Goal: Communication & Community: Participate in discussion

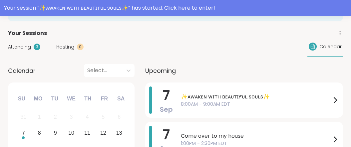
scroll to position [98, 0]
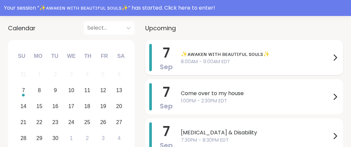
click at [331, 62] on icon at bounding box center [335, 58] width 8 height 8
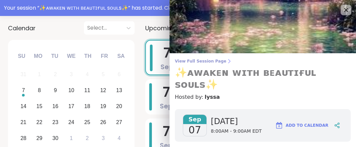
click at [214, 63] on span "View Full Session Page" at bounding box center [263, 61] width 176 height 5
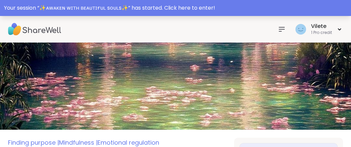
click at [193, 9] on div "Your session “ ✨ᴀᴡᴀᴋᴇɴ ᴡɪᴛʜ ʙᴇᴀᴜᴛɪғᴜʟ sᴏᴜʟs✨ ” has started. Click here to enter!" at bounding box center [175, 8] width 343 height 8
type textarea "*"
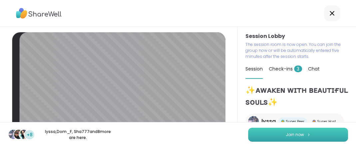
click at [271, 135] on button "Join now" at bounding box center [298, 135] width 100 height 14
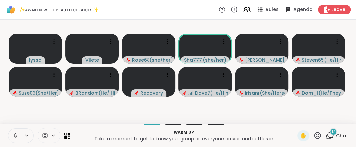
click at [18, 133] on icon at bounding box center [15, 136] width 6 height 6
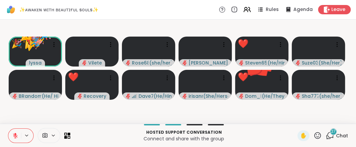
click at [313, 133] on icon at bounding box center [317, 135] width 8 height 8
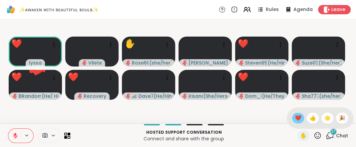
click at [294, 114] on span "❤️" at bounding box center [297, 118] width 7 height 8
click at [275, 112] on video-player-container "❤️ lyssa ❤️ ❤️ ❤️ 🌟 🌟 🎉 🎉 🎉 🎉 🎉 🎉 🎉 🎉 🎉 ❤️ ❤️ ❤️ ❤️ ❤️ ❤️ ❤️ ❤️ ❤️ ❤️ ❤️ ❤️ ❤️ …" at bounding box center [178, 71] width 348 height 99
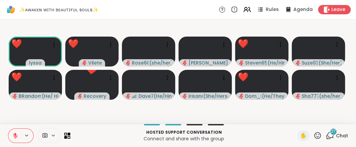
click at [275, 112] on video-player-container "❤️ lyssa ❤️ 🌟 🎉 ❤️ ❤️ ❤️ ❤️ Vilete ❤️ ❤️ ❤️ ❤️ ❤️ ❤️ ❤️ ❤️ ❤️ ❤️ ❤️ ❤️ ❤️ ❤️ Ro…" at bounding box center [178, 71] width 348 height 99
click at [275, 112] on video-player-container "❤️ lyssa ❤️ 🌟 🎉 ❤️ ❤️ ❤️ ❤️ Vilete ❤️ ❤️ ❤️ ❤️ ❤️ ❤️ ❤️ ❤️ ❤️ ❤️ Rose68 ( she/h…" at bounding box center [178, 71] width 348 height 99
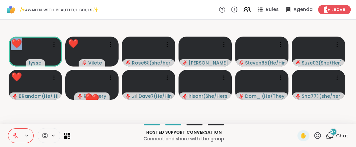
click at [275, 112] on video-player-container "❤️ lyssa ❤️ 🌟 ❤️ ❤️ ❤️ ❤️ Vilete ❤️ ❤️ ❤️ ❤️ ❤️ ❤️ ❤️ Rose68 ( she/her ) [PERSO…" at bounding box center [178, 71] width 348 height 99
click at [275, 112] on video-player-container "❤️ lyssa ❤️ 🌟 ❤️ ❤️ ❤️ Vilete ❤️ ❤️ ❤️ ❤️ ❤️ Rose68 ( she/her ) [PERSON_NAME] S…" at bounding box center [178, 71] width 348 height 99
click at [275, 112] on video-player-container "❤️ lyssa ❤️ ❤️ ❤️ ❤️ Vilete ❤️ ❤️ ❤️ ❤️ Rose68 ( she/her ) [PERSON_NAME] Steven…" at bounding box center [178, 71] width 348 height 99
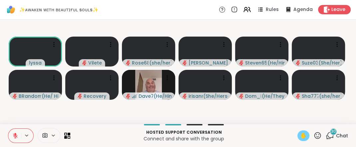
click at [300, 134] on span "✋" at bounding box center [303, 136] width 7 height 8
click at [325, 132] on icon at bounding box center [329, 135] width 8 height 8
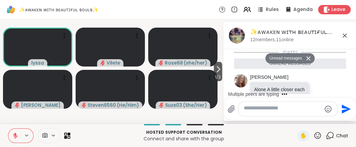
click at [265, 106] on textarea "Type your message" at bounding box center [283, 109] width 78 height 9
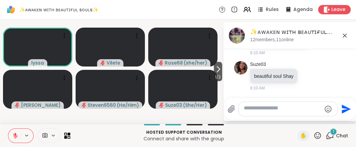
scroll to position [3450, 0]
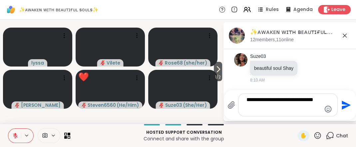
type textarea "**********"
click at [343, 100] on icon "Send" at bounding box center [345, 104] width 9 height 9
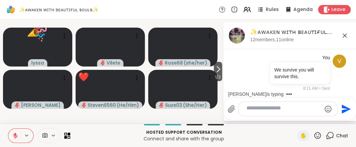
scroll to position [3503, 0]
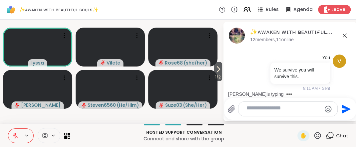
click at [341, 39] on icon at bounding box center [344, 36] width 8 height 8
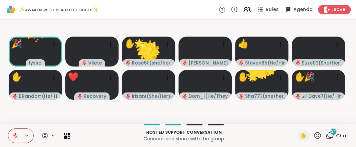
click at [313, 133] on icon at bounding box center [317, 135] width 8 height 8
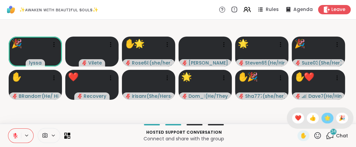
click at [324, 114] on span "🌟" at bounding box center [327, 118] width 7 height 8
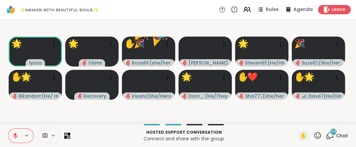
click at [268, 135] on p "Connect and share with the group" at bounding box center [183, 138] width 219 height 7
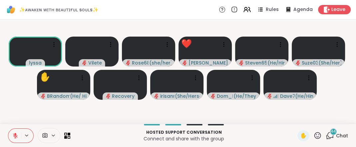
click at [313, 132] on icon at bounding box center [317, 135] width 8 height 8
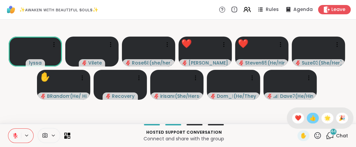
click at [309, 114] on span "👍" at bounding box center [312, 118] width 7 height 8
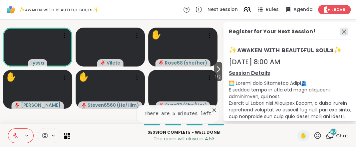
click at [342, 34] on icon at bounding box center [344, 32] width 4 height 4
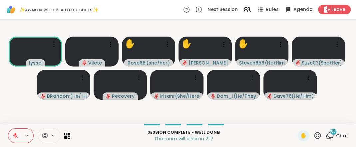
click at [325, 132] on icon at bounding box center [329, 135] width 8 height 8
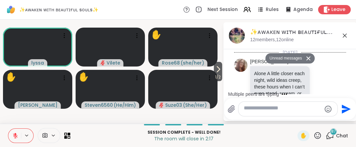
click at [254, 105] on textarea "Type your message" at bounding box center [283, 109] width 78 height 9
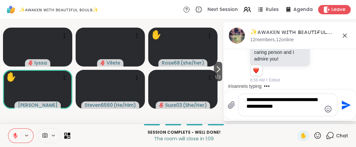
scroll to position [14350, 0]
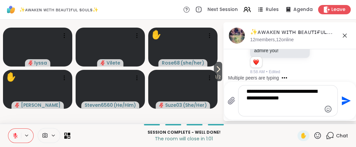
type textarea "**********"
click at [343, 96] on icon "Send" at bounding box center [345, 100] width 9 height 9
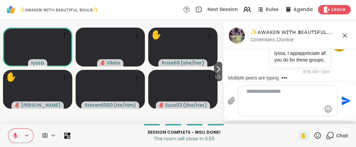
scroll to position [14411, 0]
click at [342, 40] on icon at bounding box center [344, 36] width 8 height 8
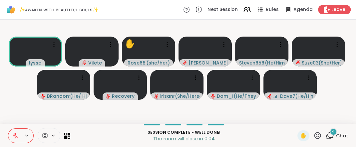
click at [18, 133] on icon at bounding box center [15, 136] width 6 height 6
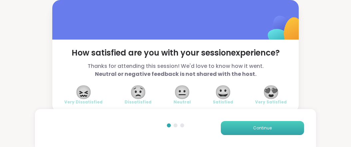
click at [261, 125] on span "Continue" at bounding box center [262, 128] width 19 height 6
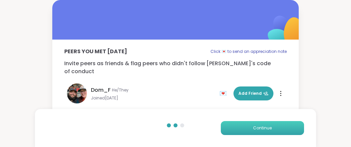
click at [263, 125] on span "Continue" at bounding box center [262, 128] width 19 height 6
